Goal: Task Accomplishment & Management: Manage account settings

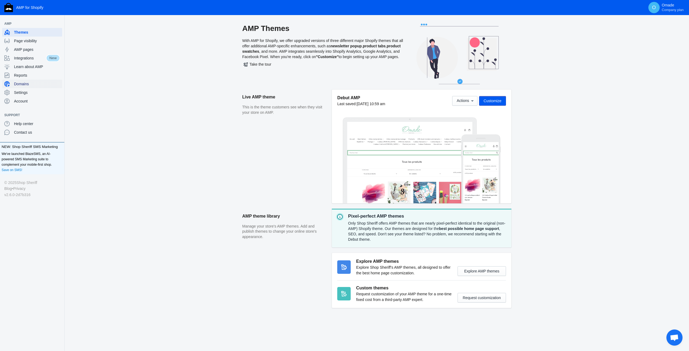
click at [21, 82] on span "Domains" at bounding box center [37, 83] width 46 height 5
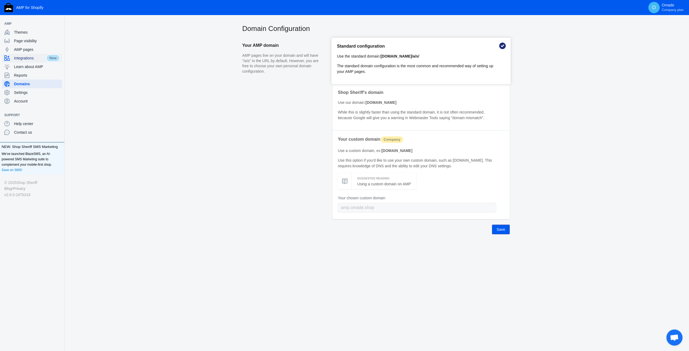
click at [22, 57] on span "Integrations" at bounding box center [30, 57] width 32 height 5
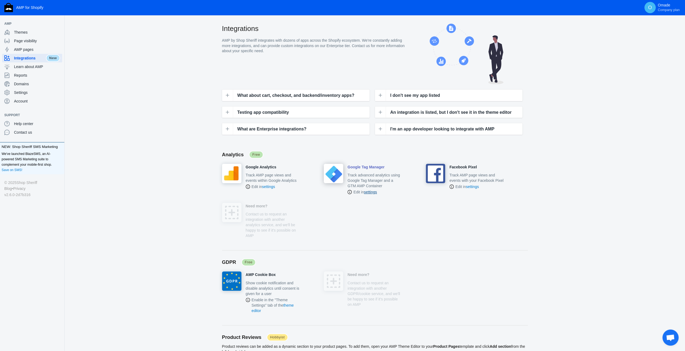
click at [373, 190] on link "settings" at bounding box center [370, 192] width 13 height 4
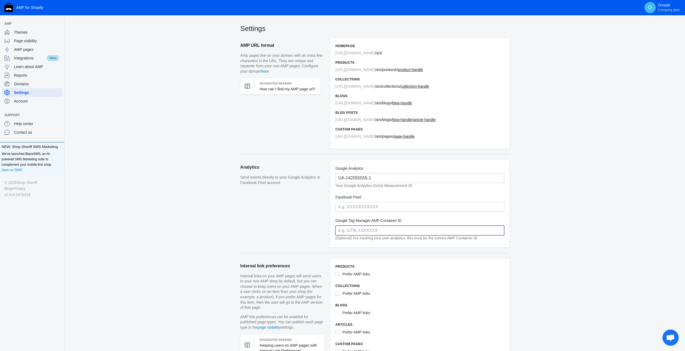
click at [356, 226] on input "text" at bounding box center [420, 231] width 169 height 10
paste input "GTM-TF5LW85"
click at [348, 230] on input "GTM-TF5LW85" at bounding box center [420, 231] width 169 height 10
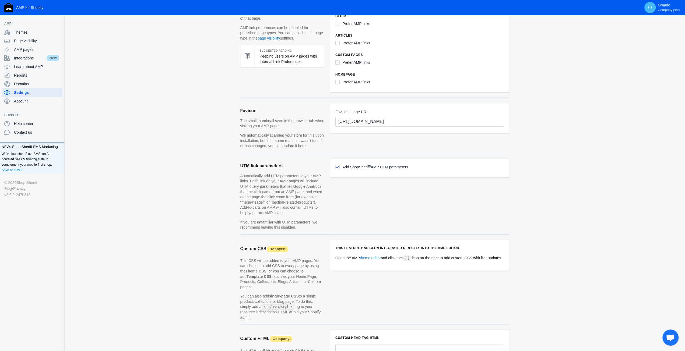
scroll to position [357, 0]
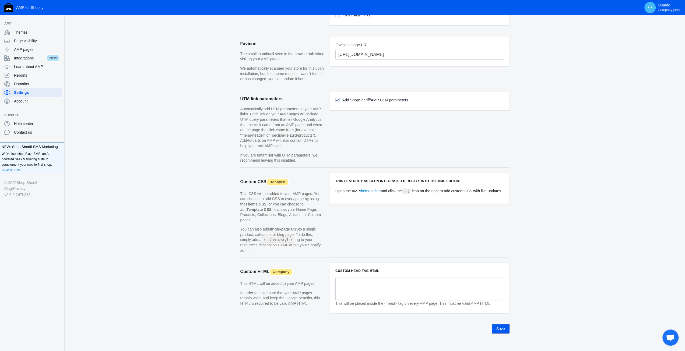
type input "GTM-TF5LW85"
click at [495, 324] on button "Save" at bounding box center [501, 329] width 18 height 10
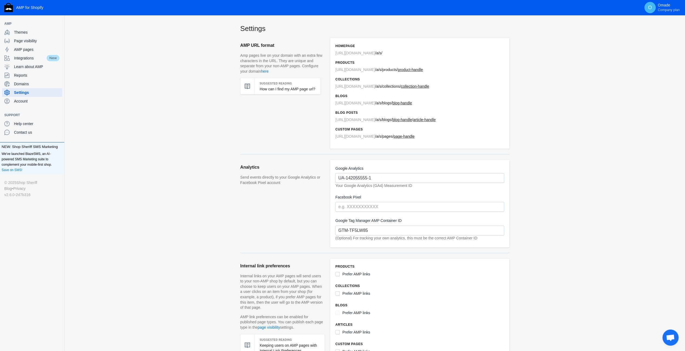
scroll to position [135, 0]
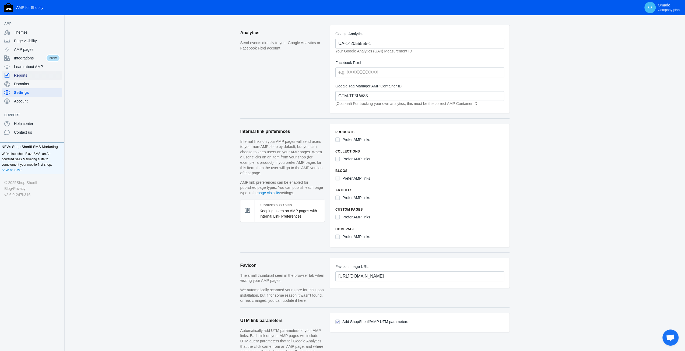
click at [26, 73] on span "Reports" at bounding box center [37, 75] width 46 height 5
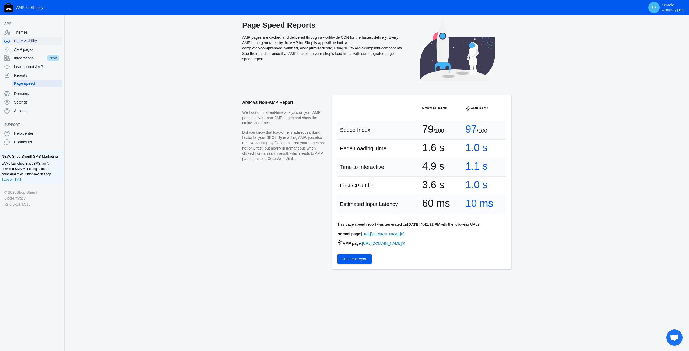
click at [24, 42] on span "Page visibility" at bounding box center [37, 40] width 46 height 5
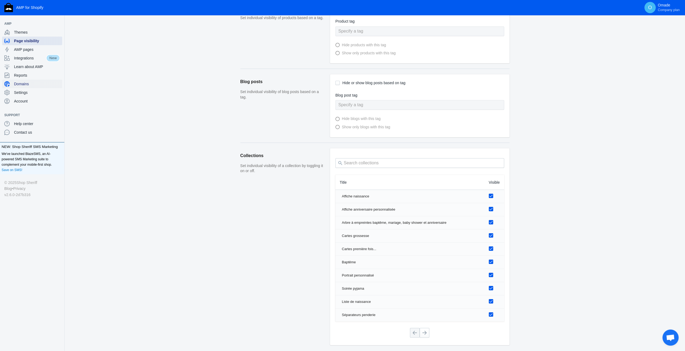
scroll to position [243, 0]
